Goal: Navigation & Orientation: Find specific page/section

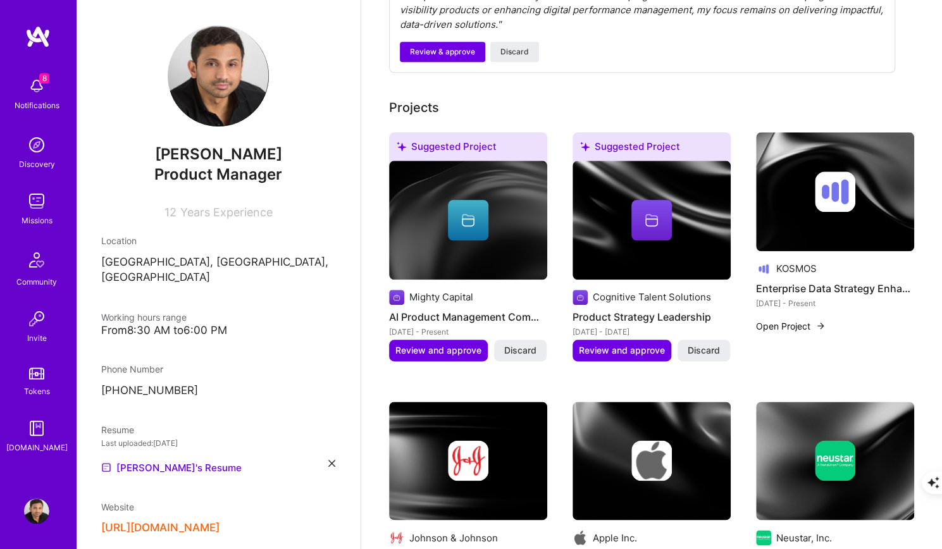
scroll to position [691, 0]
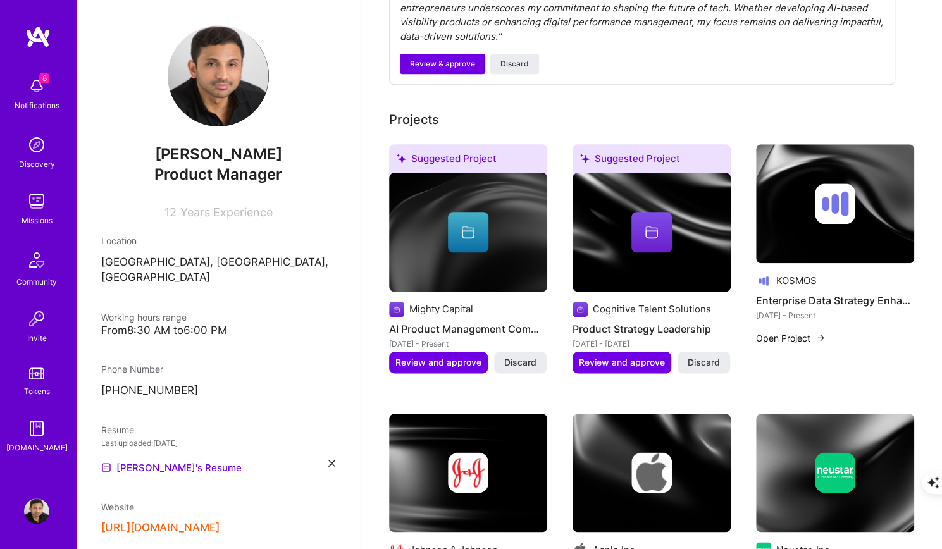
click at [46, 379] on link "Tokens" at bounding box center [36, 379] width 78 height 35
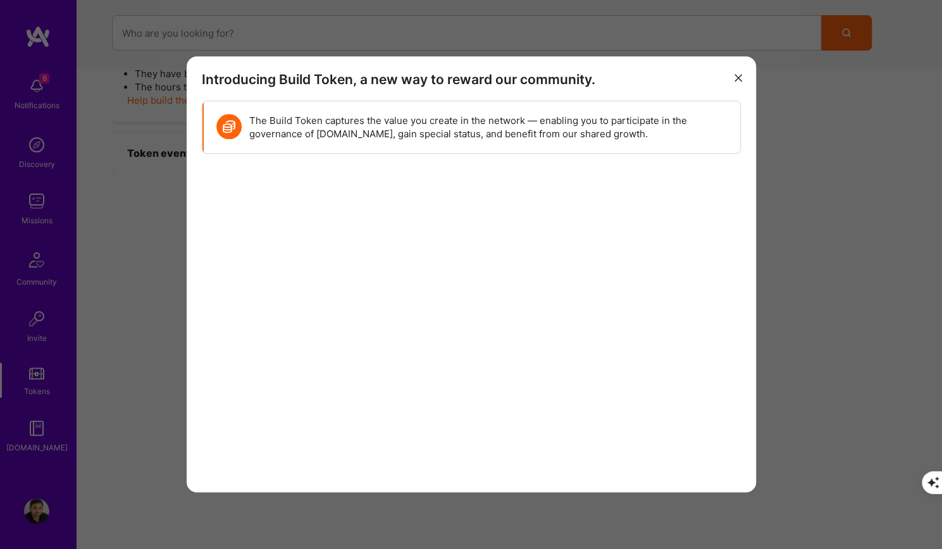
scroll to position [427, 0]
drag, startPoint x: 27, startPoint y: 525, endPoint x: 37, endPoint y: 518, distance: 12.8
click at [37, 518] on div "Introducing Build Token, a new way to reward our community. The Build Token cap…" at bounding box center [471, 274] width 942 height 549
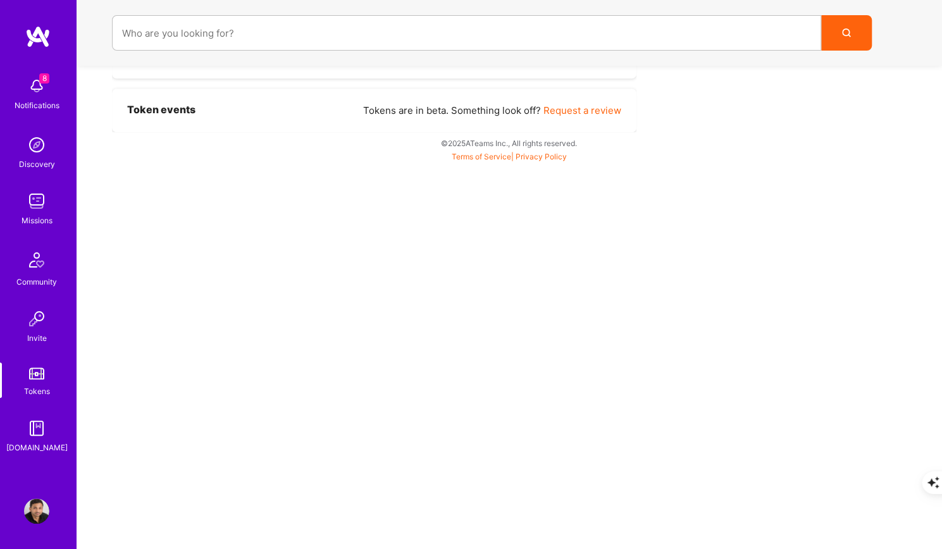
click at [34, 498] on div "8 Notifications Discovery Missions Community Invite Tokens [DOMAIN_NAME] Profile" at bounding box center [38, 274] width 76 height 549
click at [40, 506] on img at bounding box center [36, 510] width 25 height 25
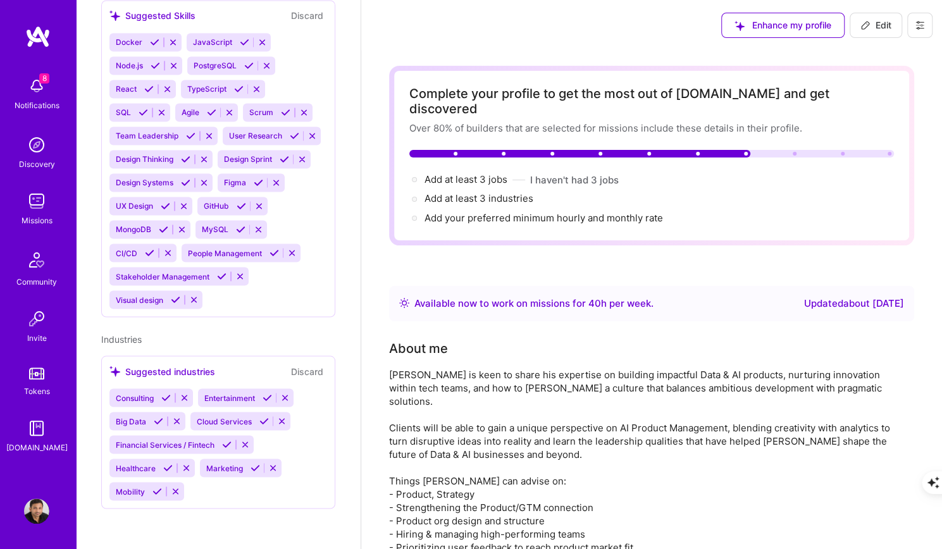
click at [40, 43] on img at bounding box center [37, 36] width 25 height 23
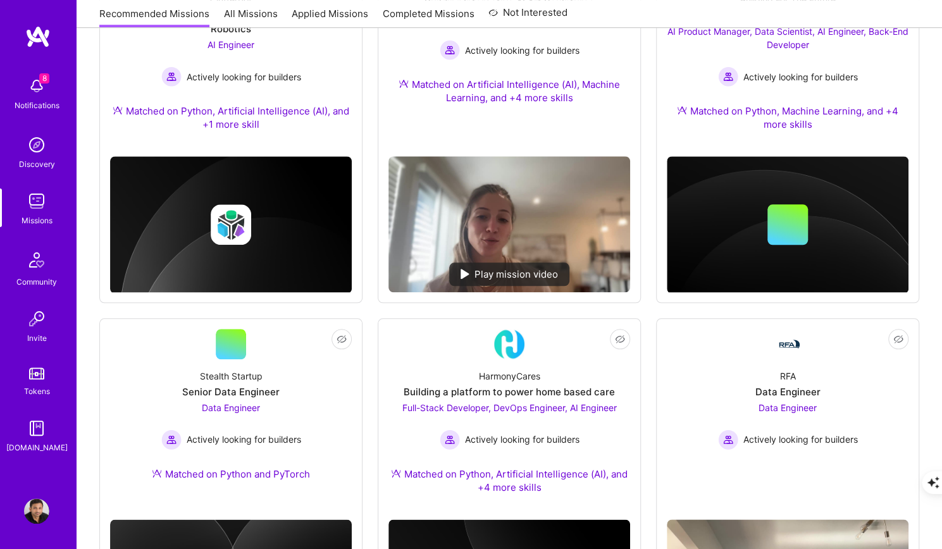
scroll to position [932, 0]
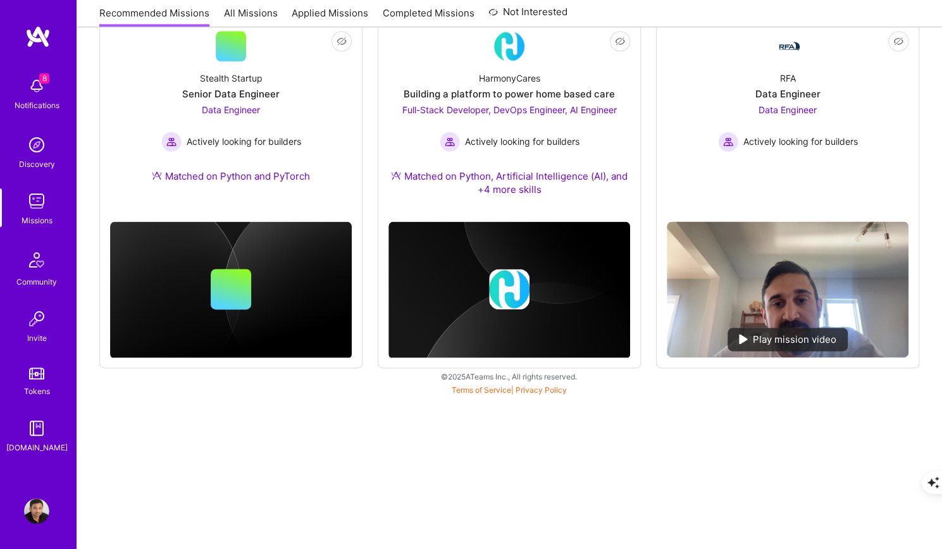
click at [42, 514] on img at bounding box center [36, 510] width 25 height 25
